Goal: Task Accomplishment & Management: Use online tool/utility

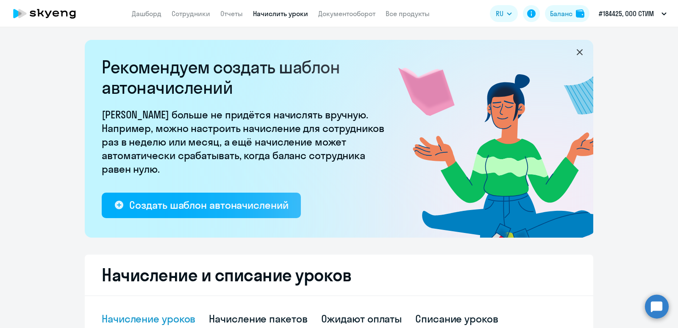
select select "10"
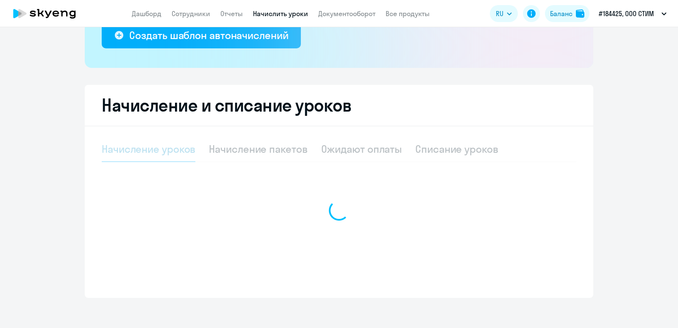
select select "10"
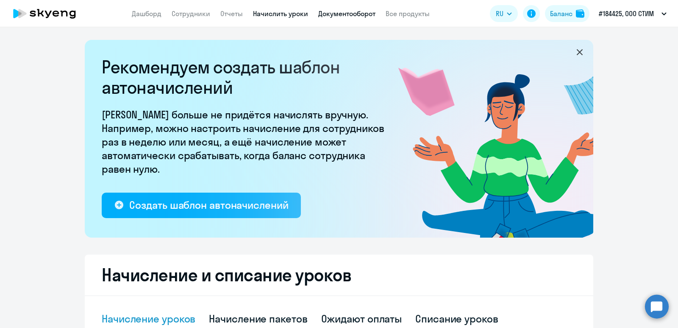
click at [340, 10] on link "Документооборот" at bounding box center [346, 13] width 57 height 8
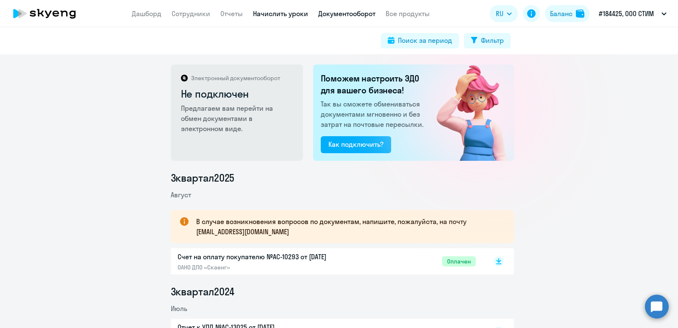
click at [260, 14] on link "Начислить уроки" at bounding box center [280, 13] width 55 height 8
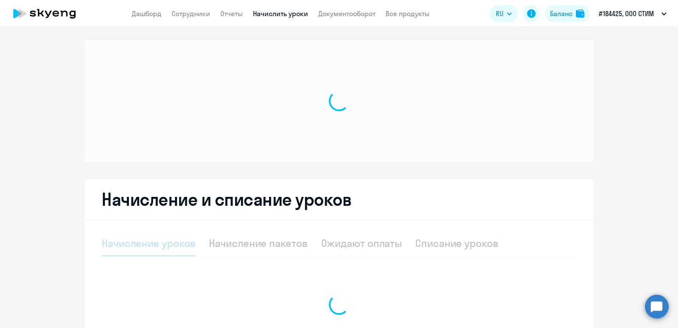
select select "10"
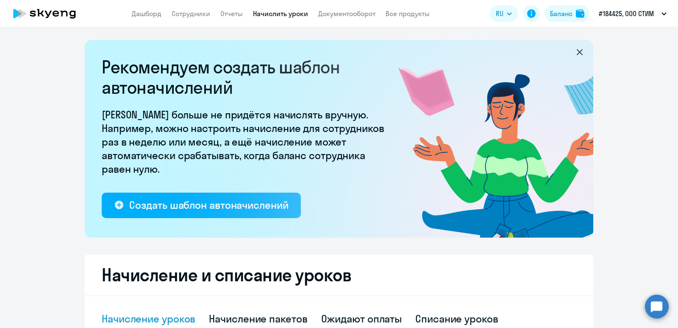
scroll to position [212, 0]
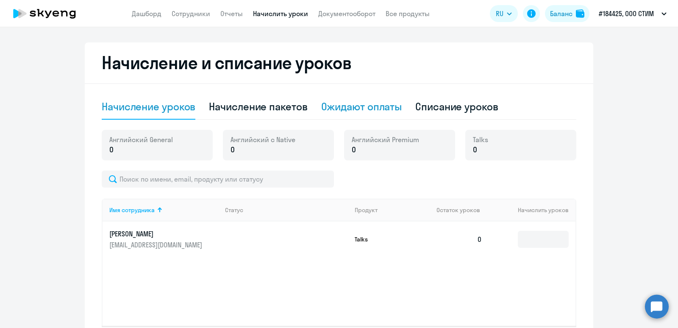
click at [343, 102] on div "Ожидают оплаты" at bounding box center [361, 107] width 81 height 14
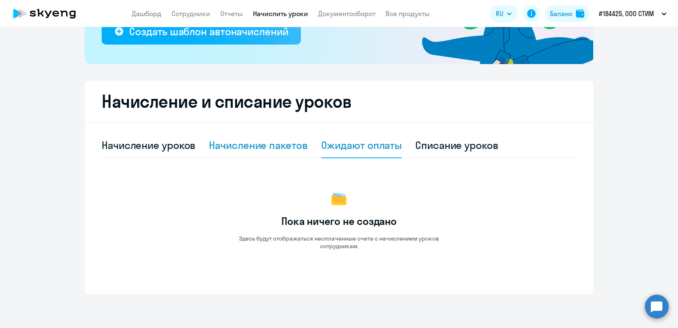
click at [274, 145] on div "Начисление пакетов" at bounding box center [258, 145] width 98 height 14
select select "10"
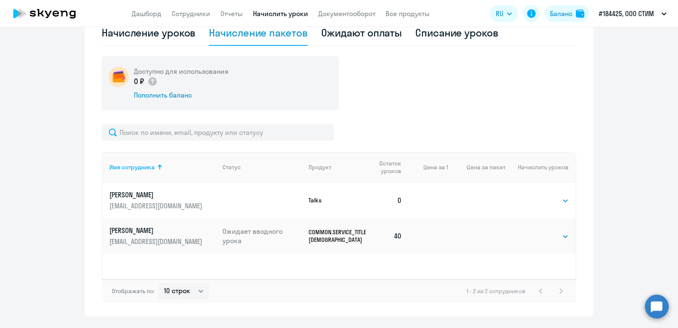
scroll to position [308, 0]
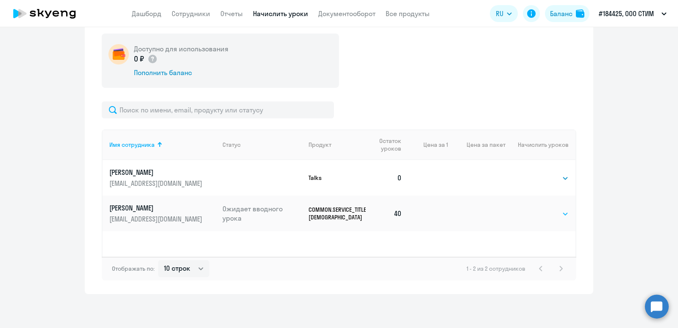
click at [541, 216] on select "Выбрать 40" at bounding box center [551, 213] width 35 height 10
select select "40"
click at [534, 208] on select "Выбрать 40" at bounding box center [551, 213] width 35 height 10
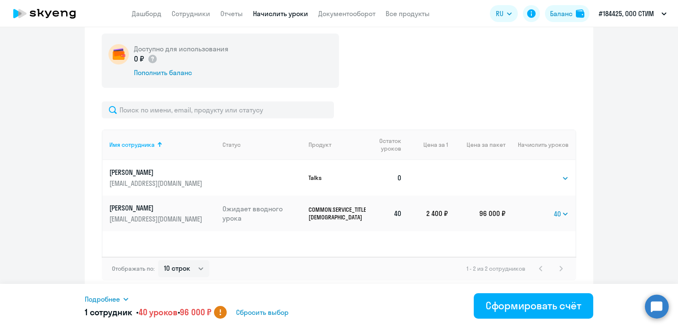
click at [227, 308] on circle at bounding box center [220, 312] width 13 height 13
click at [561, 216] on select "Выбрать 40" at bounding box center [561, 213] width 15 height 10
select select
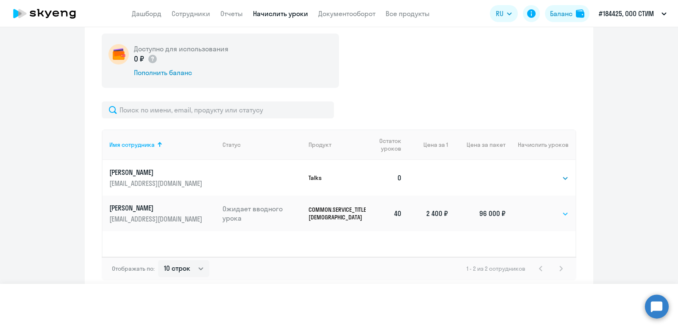
click at [554, 208] on select "Выбрать 40" at bounding box center [561, 213] width 15 height 10
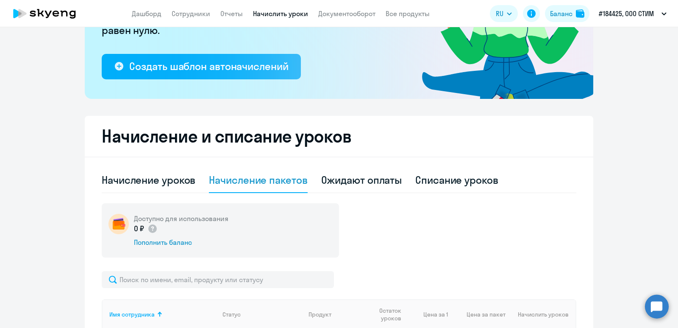
scroll to position [0, 0]
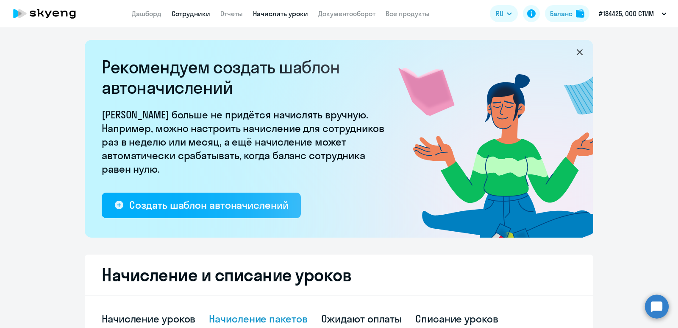
click at [179, 16] on link "Сотрудники" at bounding box center [191, 13] width 39 height 8
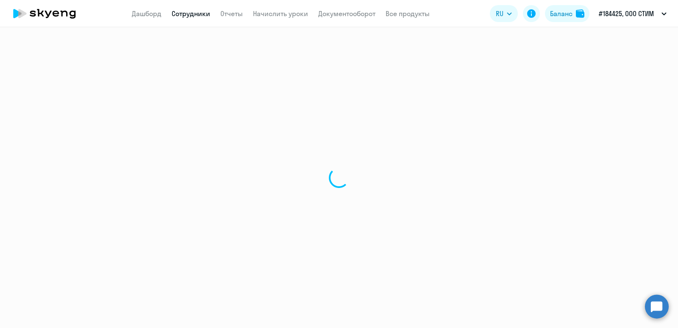
select select "30"
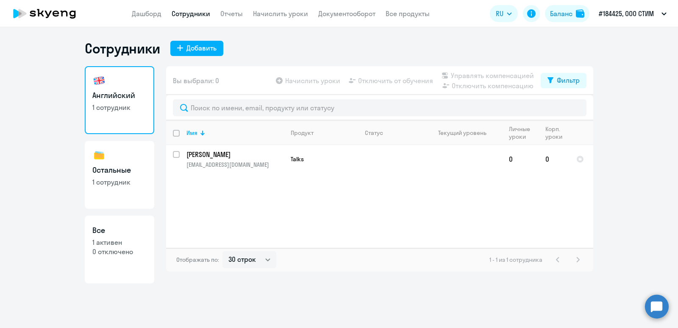
click at [301, 79] on app-table-action-button "Начислить уроки" at bounding box center [307, 80] width 66 height 10
click at [295, 14] on link "Начислить уроки" at bounding box center [280, 13] width 55 height 8
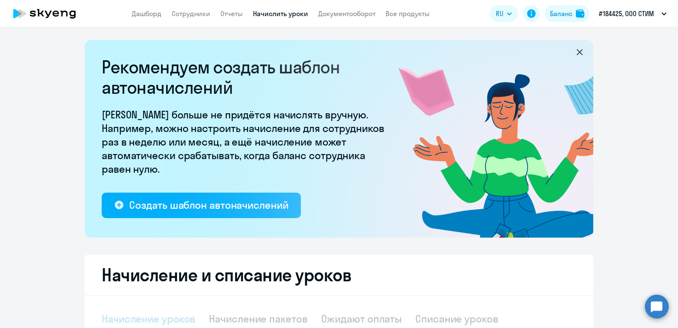
select select "10"
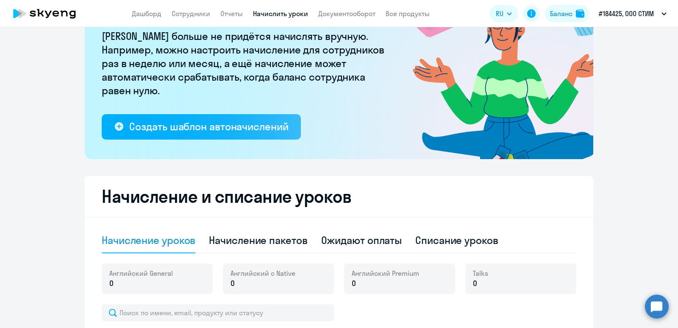
scroll to position [281, 0]
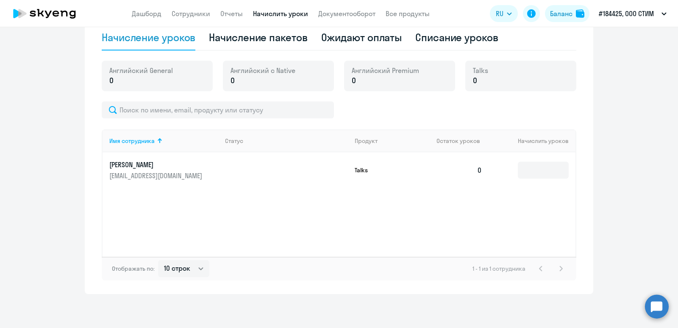
click at [356, 171] on p "Talks" at bounding box center [387, 170] width 64 height 8
click at [558, 168] on input at bounding box center [543, 169] width 51 height 17
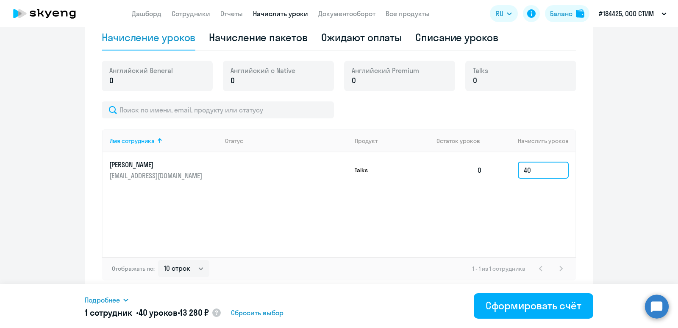
type input "4"
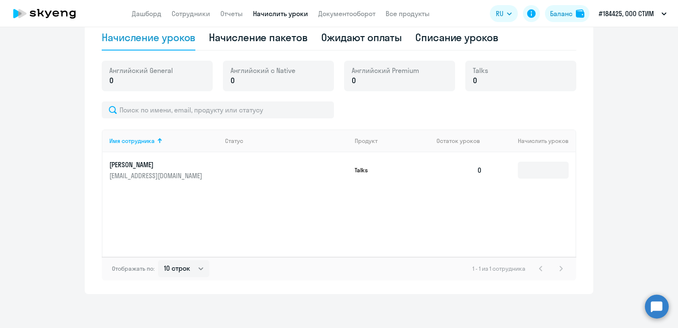
click at [648, 117] on ng-component "Рекомендуем создать шаблон автоначислений Уроки больше не придётся начислять вр…" at bounding box center [339, 26] width 678 height 535
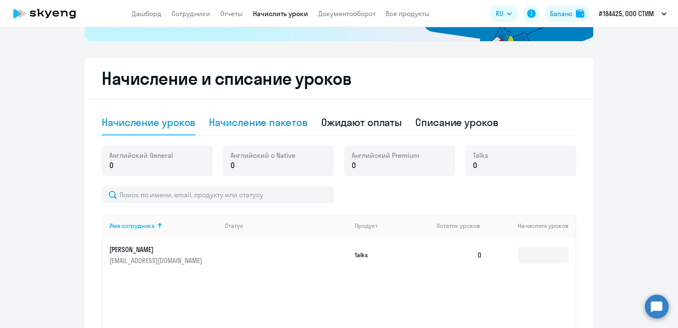
click at [261, 118] on div "Начисление пакетов" at bounding box center [258, 122] width 98 height 14
select select "10"
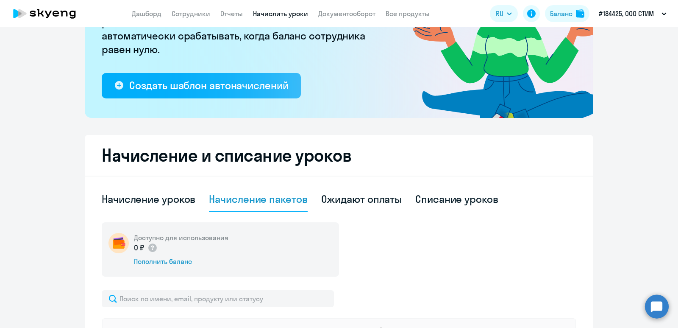
scroll to position [11, 0]
